Goal: Transaction & Acquisition: Purchase product/service

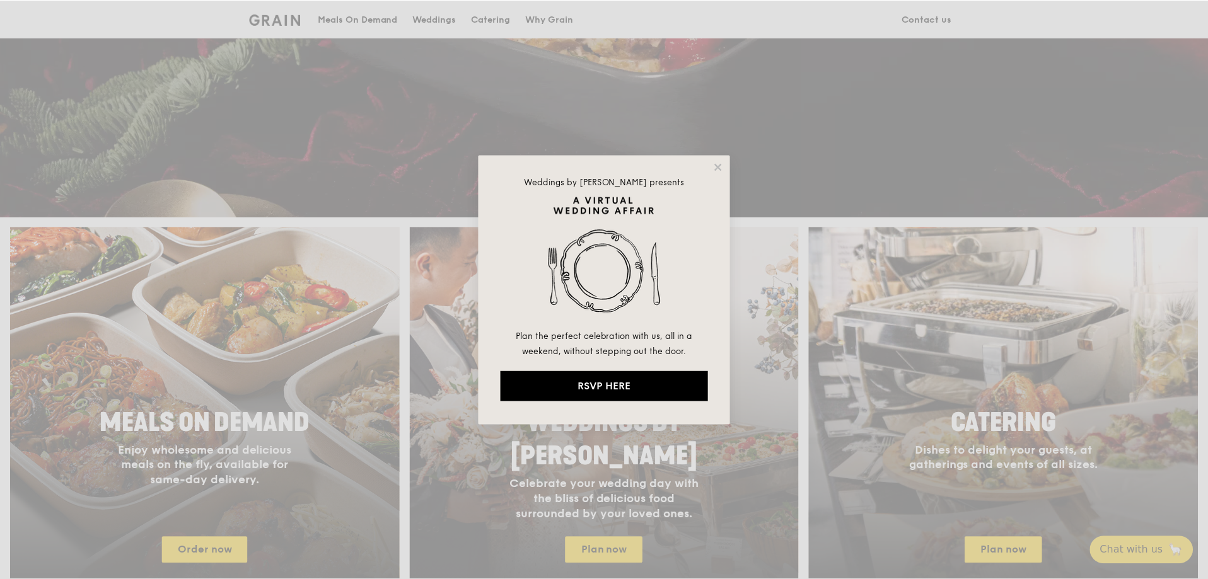
scroll to position [315, 0]
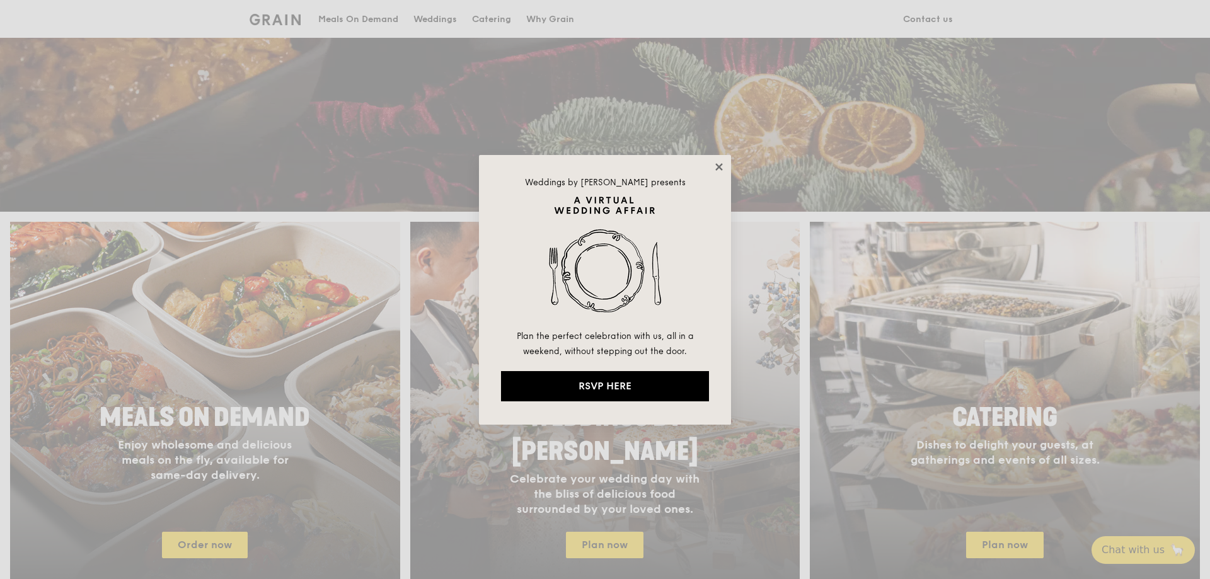
click at [716, 170] on icon at bounding box center [718, 166] width 7 height 7
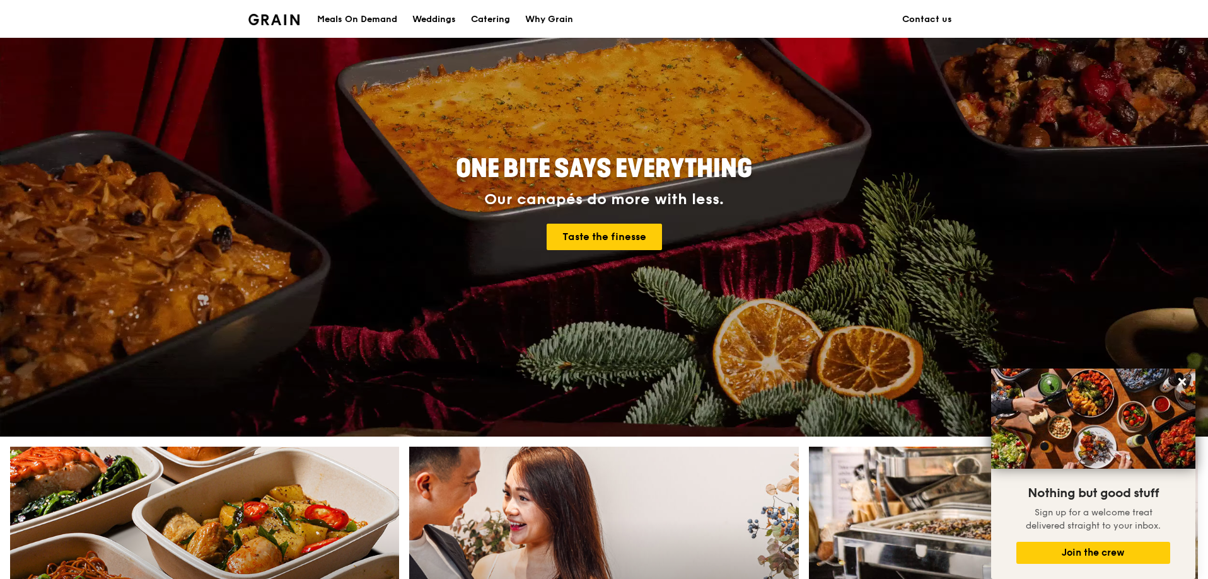
scroll to position [0, 0]
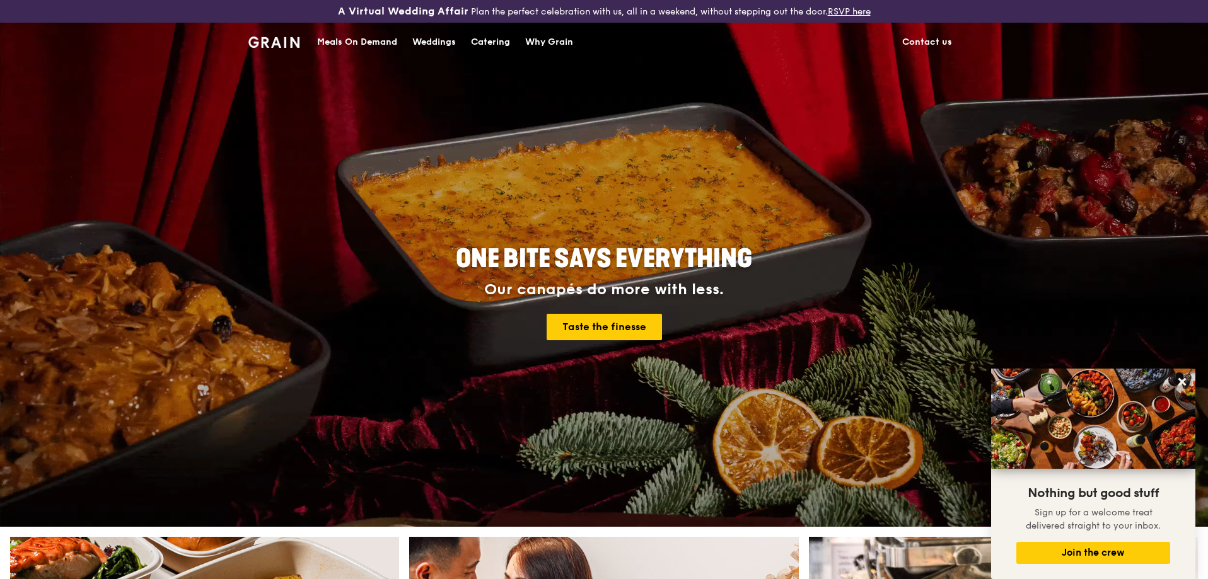
click at [374, 50] on div "Meals On Demand" at bounding box center [357, 42] width 80 height 38
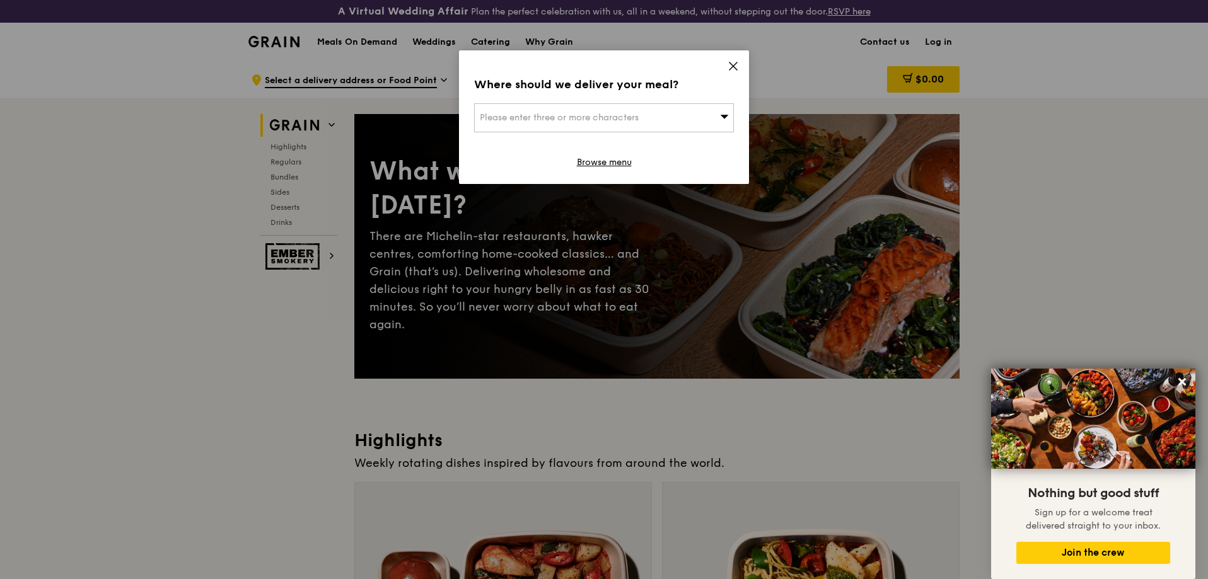
click at [691, 129] on div "Please enter three or more characters" at bounding box center [604, 117] width 260 height 29
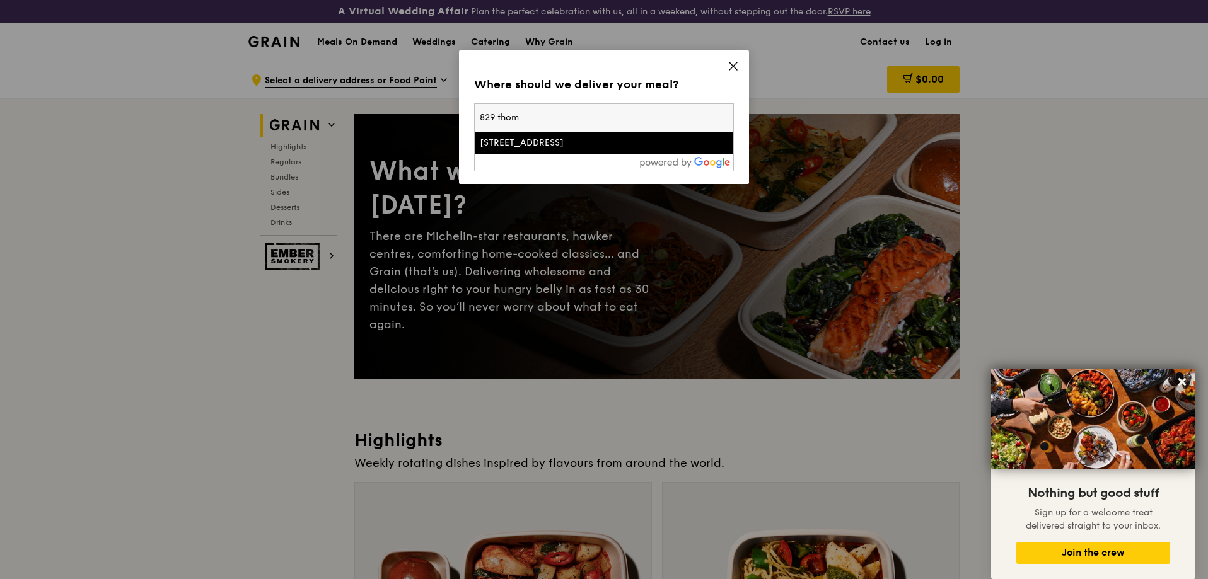
type input "829 thom"
click at [603, 140] on div "[STREET_ADDRESS]" at bounding box center [573, 143] width 187 height 13
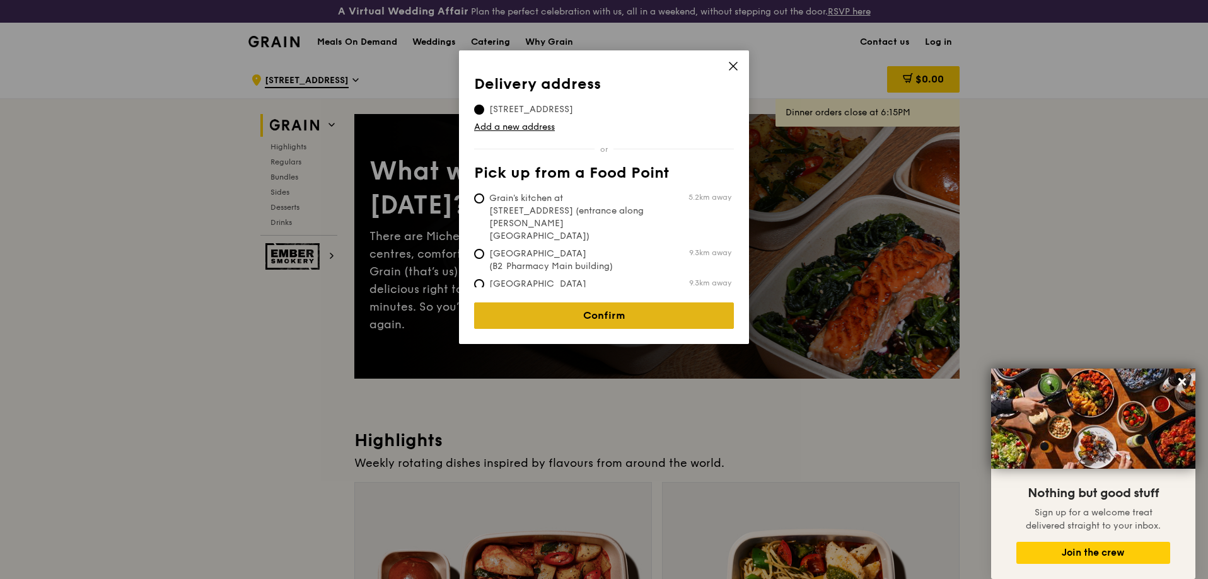
click at [611, 314] on link "Confirm" at bounding box center [604, 316] width 260 height 26
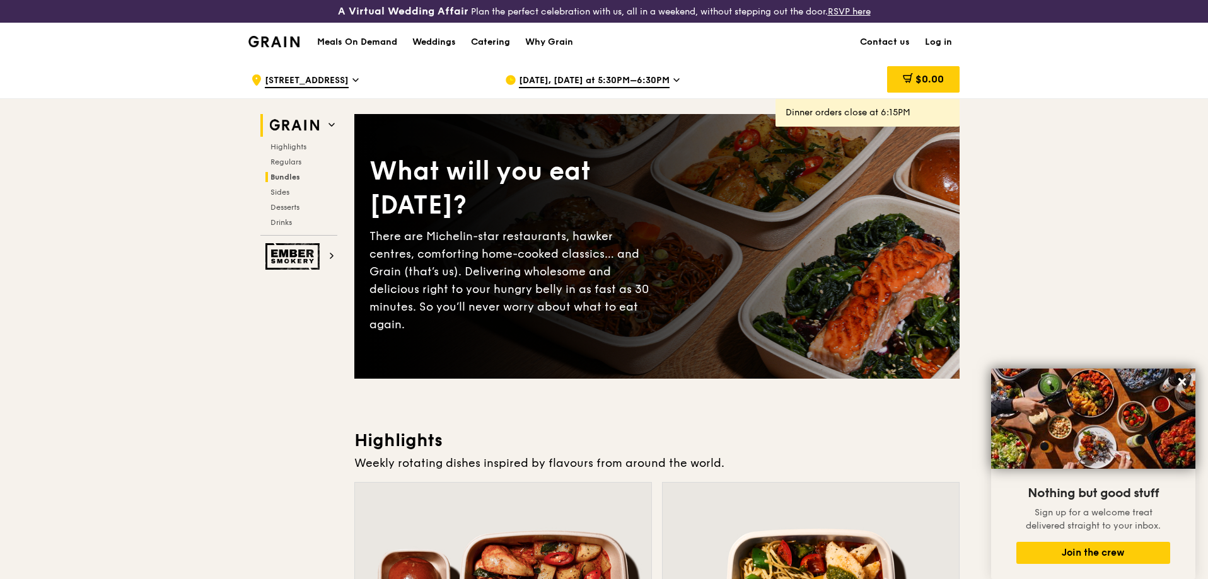
click at [301, 180] on h2 "Bundles" at bounding box center [301, 177] width 72 height 10
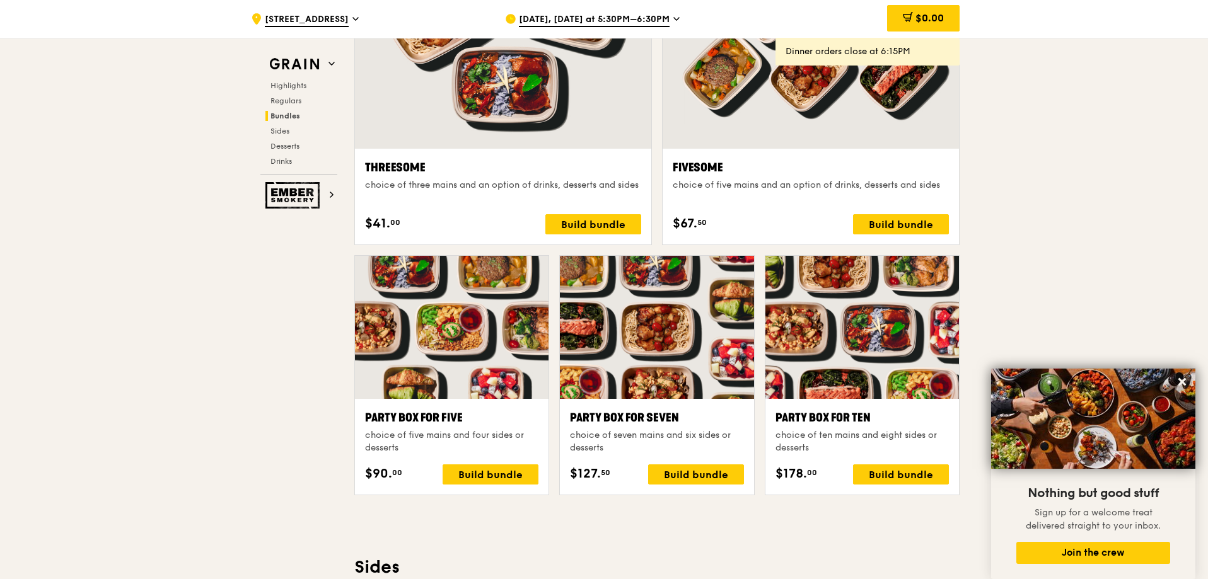
scroll to position [2343, 0]
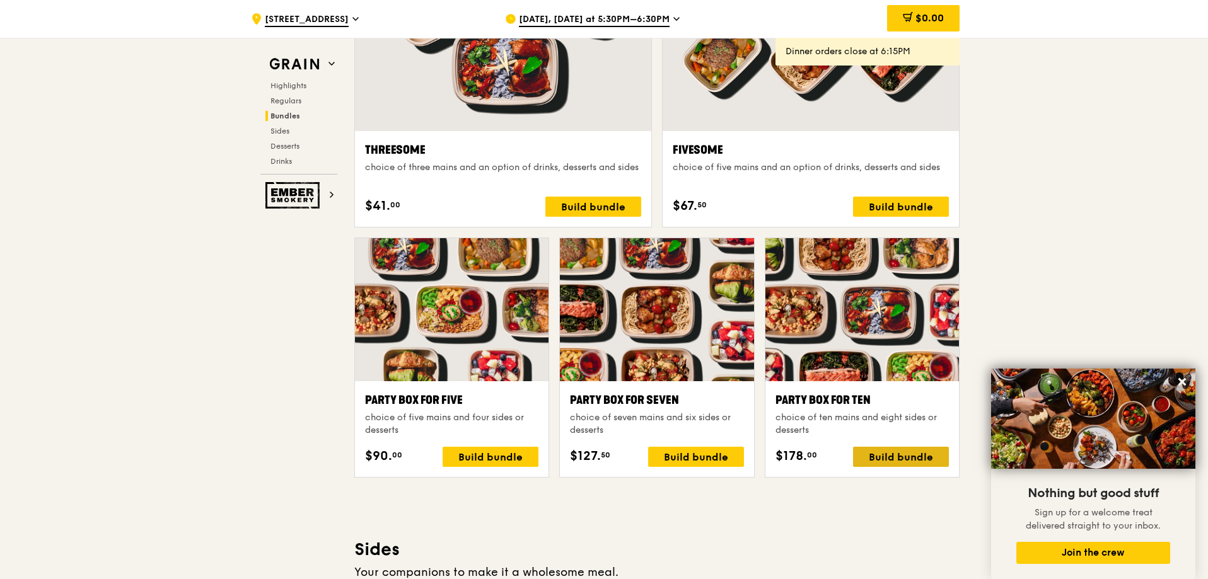
click at [892, 456] on div "Build bundle" at bounding box center [901, 457] width 96 height 20
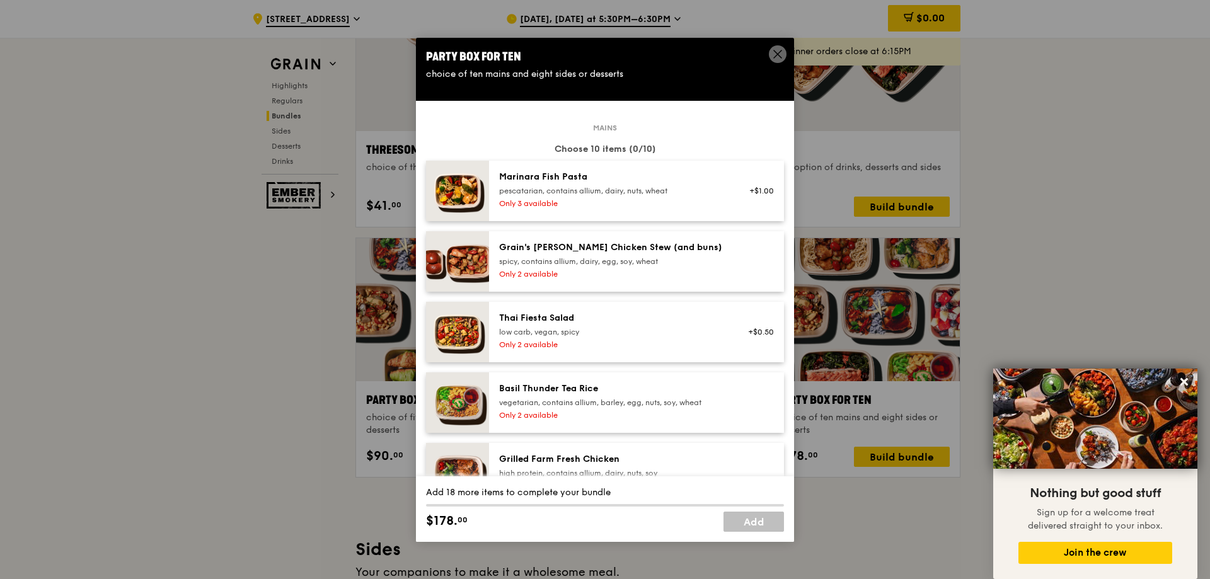
click at [775, 54] on icon at bounding box center [777, 54] width 11 height 11
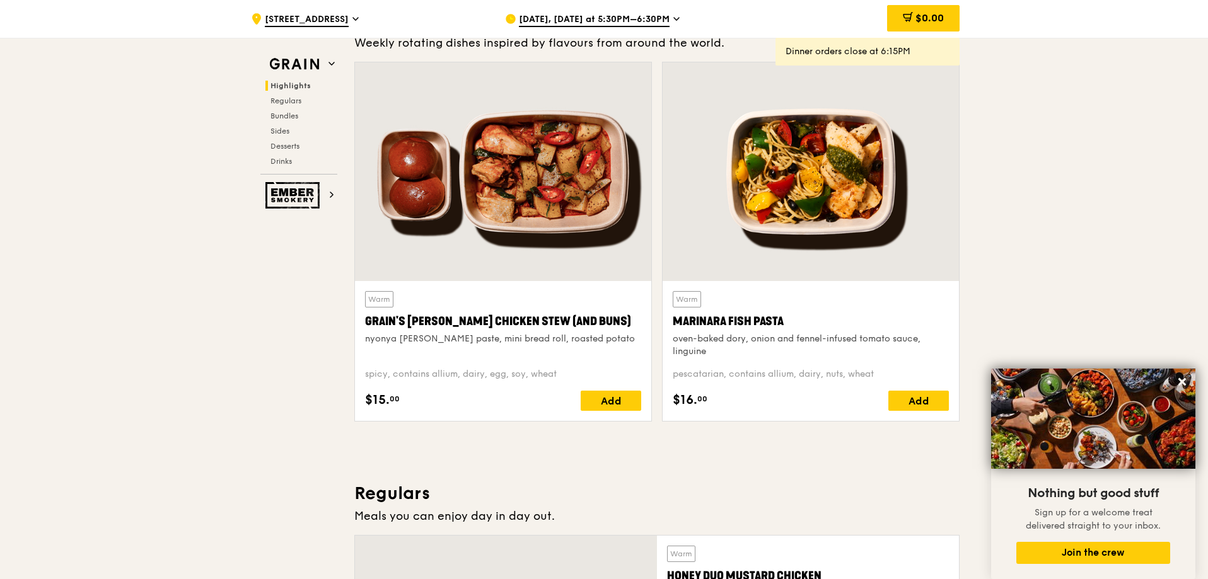
scroll to position [389, 0]
